Goal: Complete application form

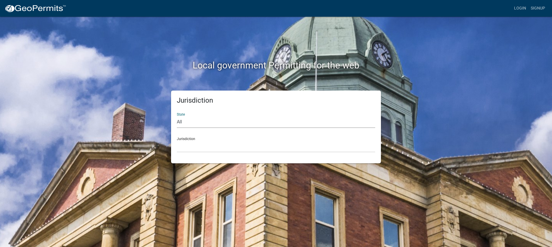
click at [187, 121] on select "All [US_STATE] [US_STATE] [US_STATE] [US_STATE] [US_STATE] [US_STATE] [US_STATE…" at bounding box center [276, 122] width 198 height 12
select select "[US_STATE]"
click at [177, 116] on select "All [US_STATE] [US_STATE] [US_STATE] [US_STATE] [US_STATE] [US_STATE] [US_STATE…" at bounding box center [276, 122] width 198 height 12
click at [193, 145] on select "City of [GEOGRAPHIC_DATA], [US_STATE] City of [GEOGRAPHIC_DATA], [US_STATE] Cit…" at bounding box center [276, 147] width 198 height 12
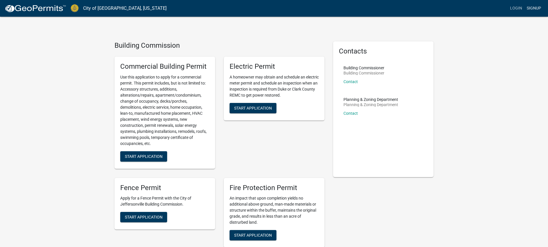
click at [535, 6] on link "Signup" at bounding box center [533, 8] width 19 height 11
click at [146, 157] on span "Start Application" at bounding box center [144, 156] width 38 height 5
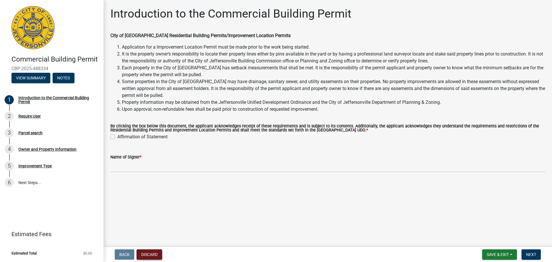
click at [155, 247] on button "Discard" at bounding box center [150, 254] width 26 height 10
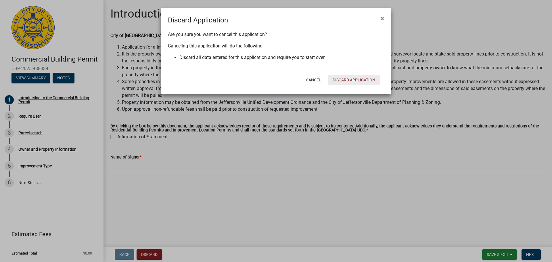
click at [344, 80] on button "Discard Application" at bounding box center [354, 80] width 52 height 10
